Goal: Complete application form

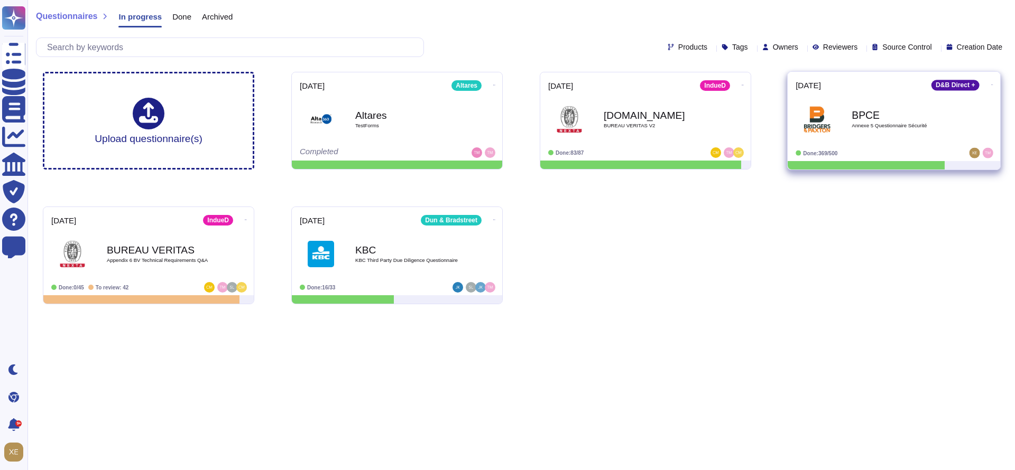
click at [877, 116] on b "BPCE" at bounding box center [904, 115] width 107 height 10
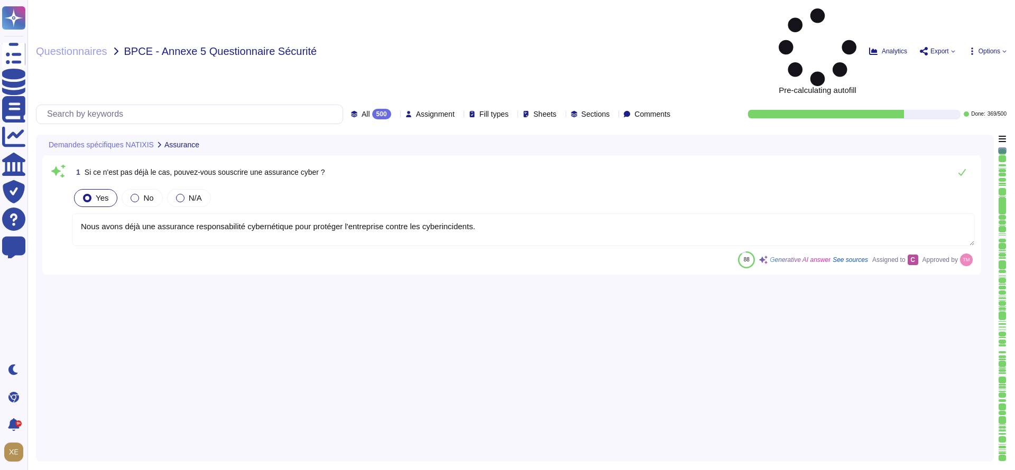
type textarea "Nous avons déjà une assurance responsabilité cybernétique pour protéger l'entre…"
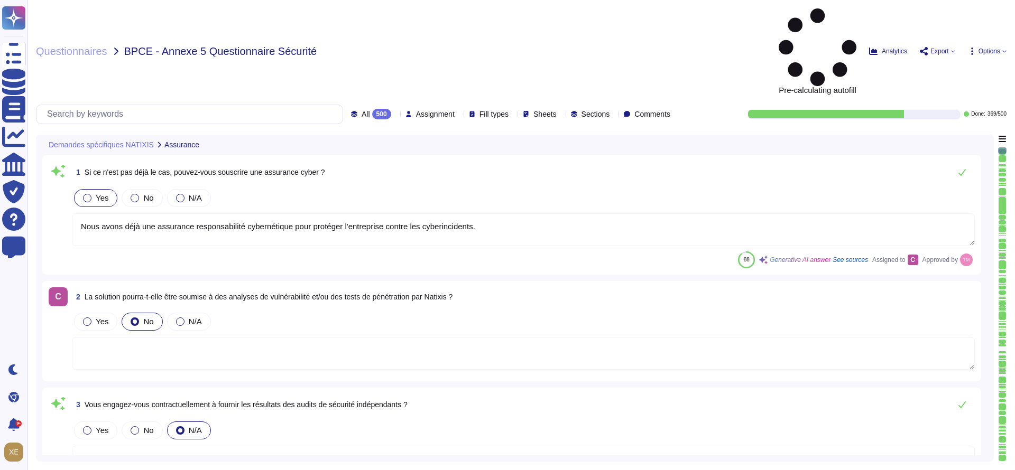
type textarea "Nous ne nous engageons pas contractuellement à fournir les résultats des audits…"
type textarea "Il n'y a pas encore d'accord en place entre nos entreprises. Cependant, le cont…"
type textarea "Oui, nous nous engageons à effectuer des tests de pénétration externes et inter…"
